Goal: Task Accomplishment & Management: Manage account settings

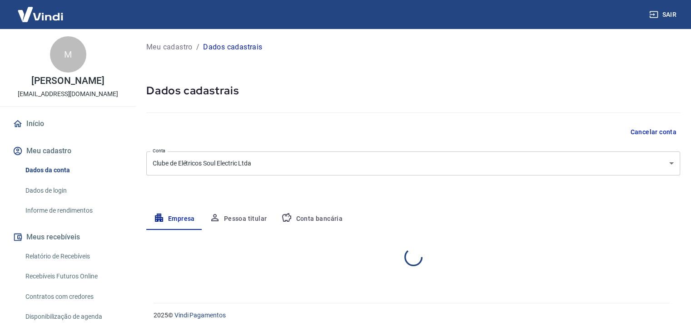
select select "SP"
select select "business"
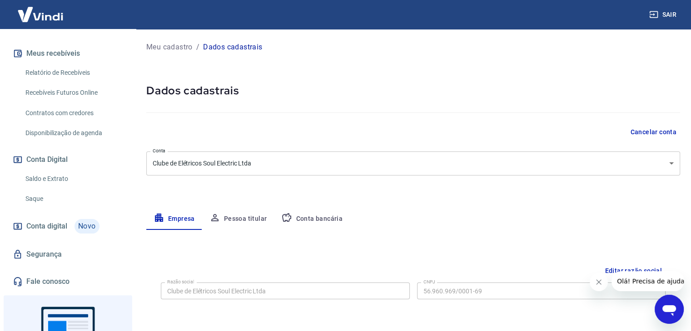
scroll to position [163, 0]
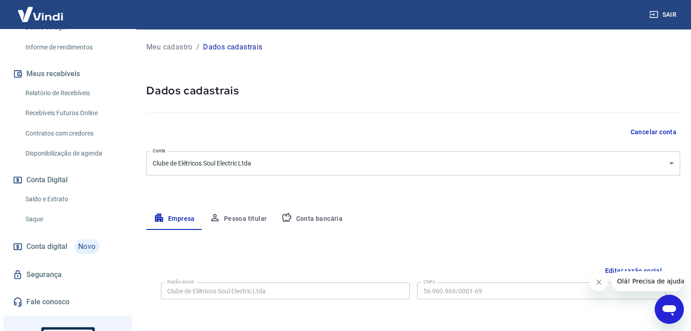
click at [72, 111] on link "Recebíveis Futuros Online" at bounding box center [73, 113] width 103 height 19
